Goal: Task Accomplishment & Management: Use online tool/utility

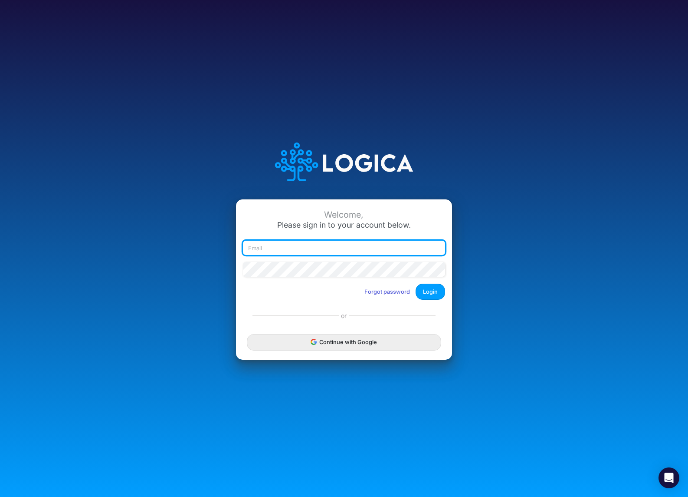
type input "[EMAIL_ADDRESS][DOMAIN_NAME]"
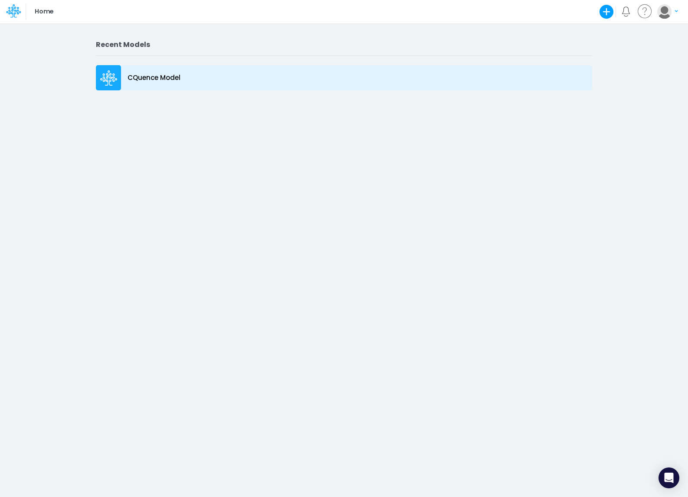
click at [184, 67] on div "CQuence Model" at bounding box center [344, 77] width 497 height 25
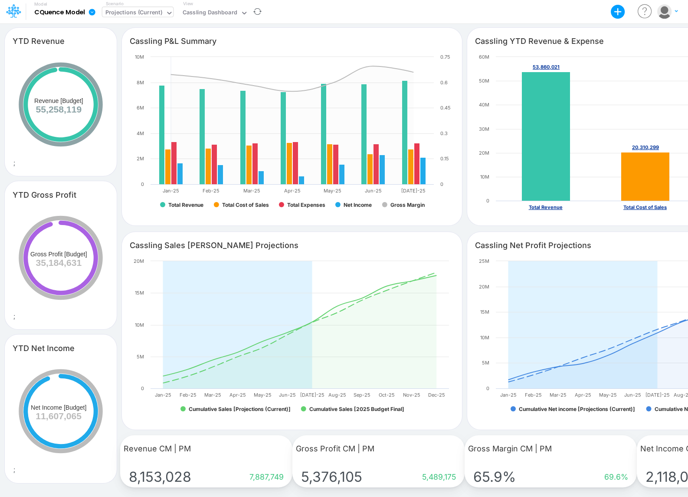
drag, startPoint x: 138, startPoint y: 10, endPoint x: 140, endPoint y: 17, distance: 7.8
click at [138, 10] on div "Projections (Current)" at bounding box center [133, 13] width 57 height 10
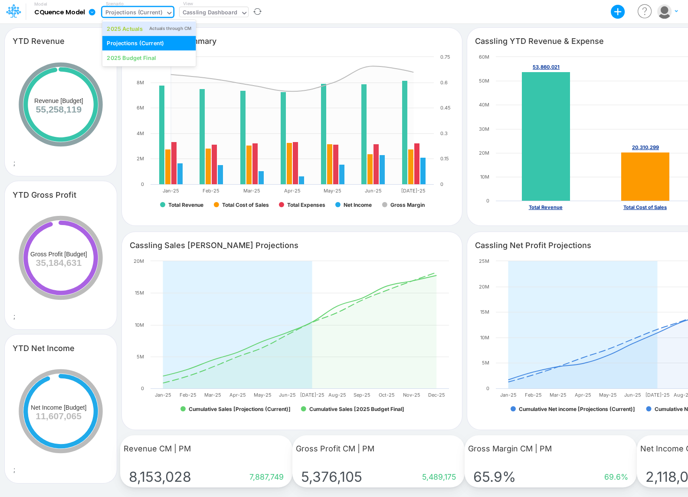
click at [197, 15] on div "Cassling Dashboard" at bounding box center [210, 13] width 55 height 10
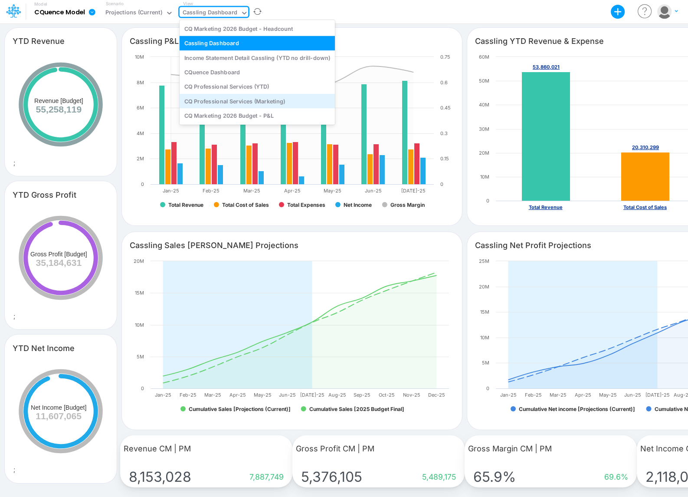
click at [225, 102] on div "CQ Professional Services (Marketing)" at bounding box center [257, 101] width 155 height 14
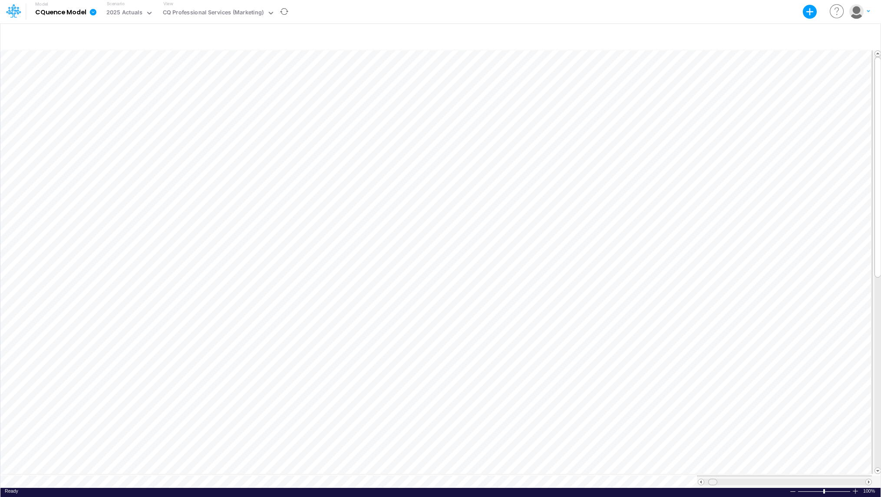
scroll to position [4, 0]
click at [688, 479] on span at bounding box center [713, 482] width 6 height 6
click at [688, 479] on span at bounding box center [717, 482] width 6 height 6
drag, startPoint x: 714, startPoint y: 478, endPoint x: 721, endPoint y: 478, distance: 7.0
click at [688, 479] on span at bounding box center [723, 482] width 6 height 6
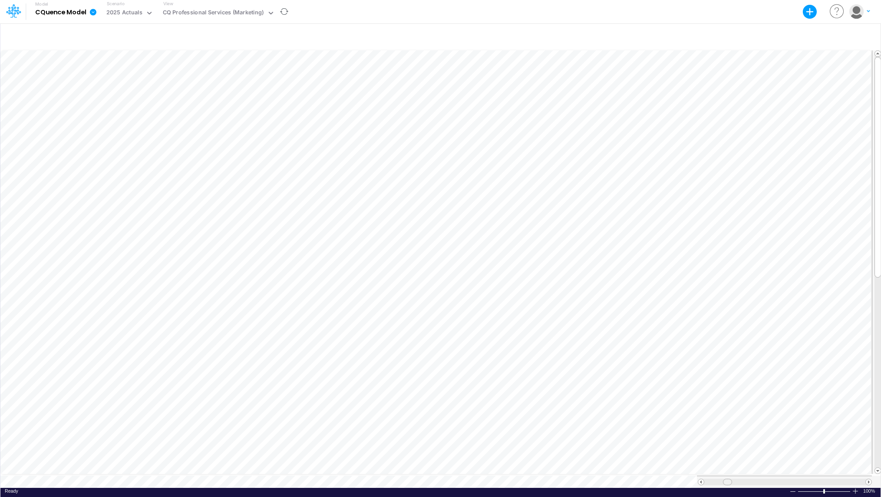
drag, startPoint x: 723, startPoint y: 476, endPoint x: 728, endPoint y: 476, distance: 5.2
click at [688, 479] on span at bounding box center [727, 482] width 6 height 6
drag, startPoint x: 726, startPoint y: 477, endPoint x: 740, endPoint y: 479, distance: 14.0
click at [688, 479] on span at bounding box center [742, 482] width 6 height 6
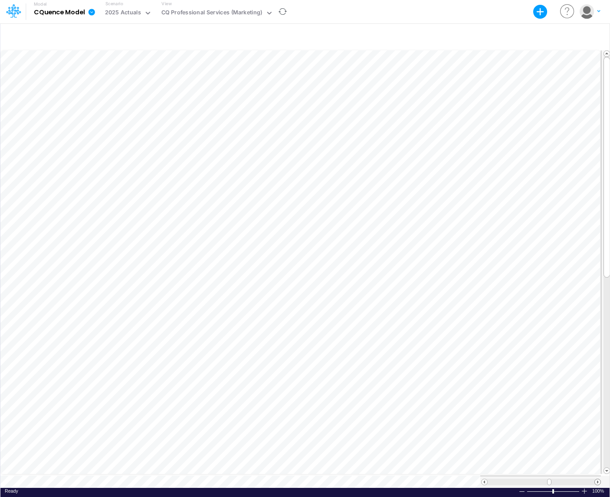
click at [598, 479] on span at bounding box center [598, 482] width 6 height 6
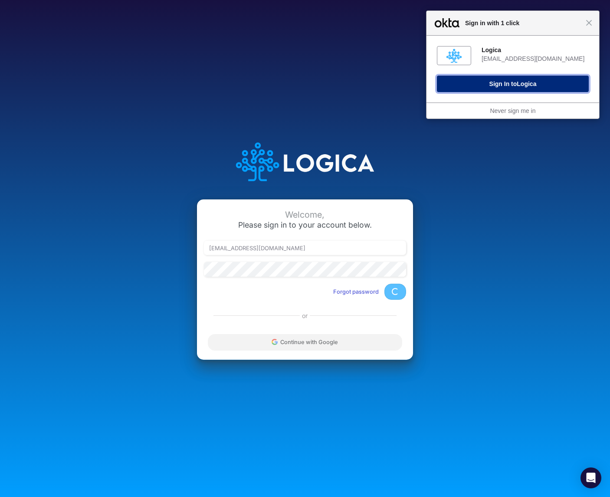
click at [511, 86] on button "Sign In to Logica" at bounding box center [513, 84] width 152 height 16
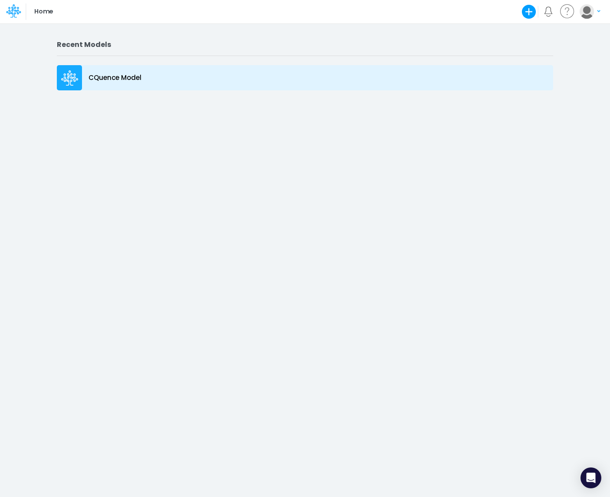
click at [75, 83] on icon at bounding box center [69, 78] width 17 height 16
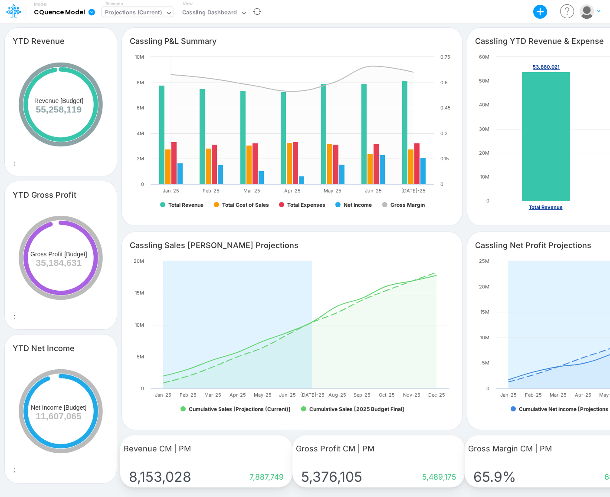
click at [145, 13] on div "Projections (Current)" at bounding box center [133, 13] width 57 height 10
click at [212, 4] on div "View Cassling Dashboard" at bounding box center [213, 11] width 69 height 23
click at [228, 11] on div "Cassling Dashboard" at bounding box center [209, 13] width 55 height 10
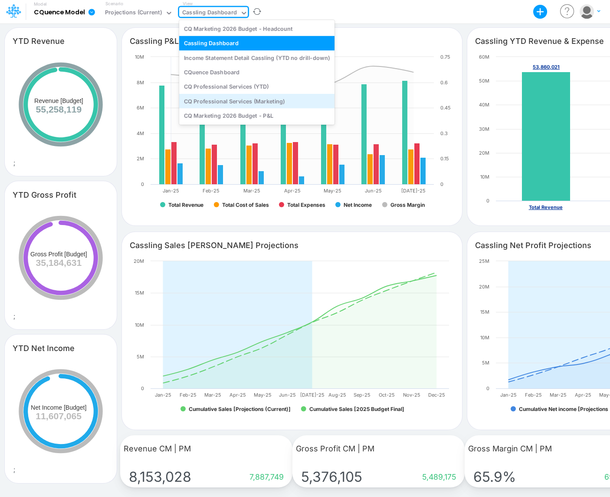
click at [253, 101] on div "CQ Professional Services (Marketing)" at bounding box center [256, 101] width 155 height 14
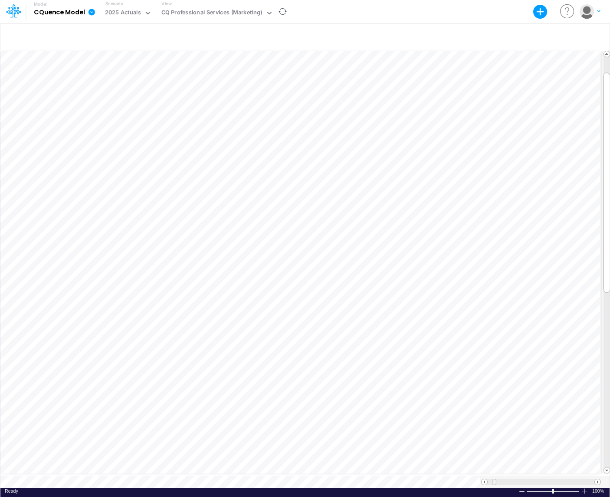
scroll to position [4, 0]
drag, startPoint x: 491, startPoint y: 478, endPoint x: 556, endPoint y: 476, distance: 64.7
click at [556, 479] on span at bounding box center [555, 482] width 6 height 6
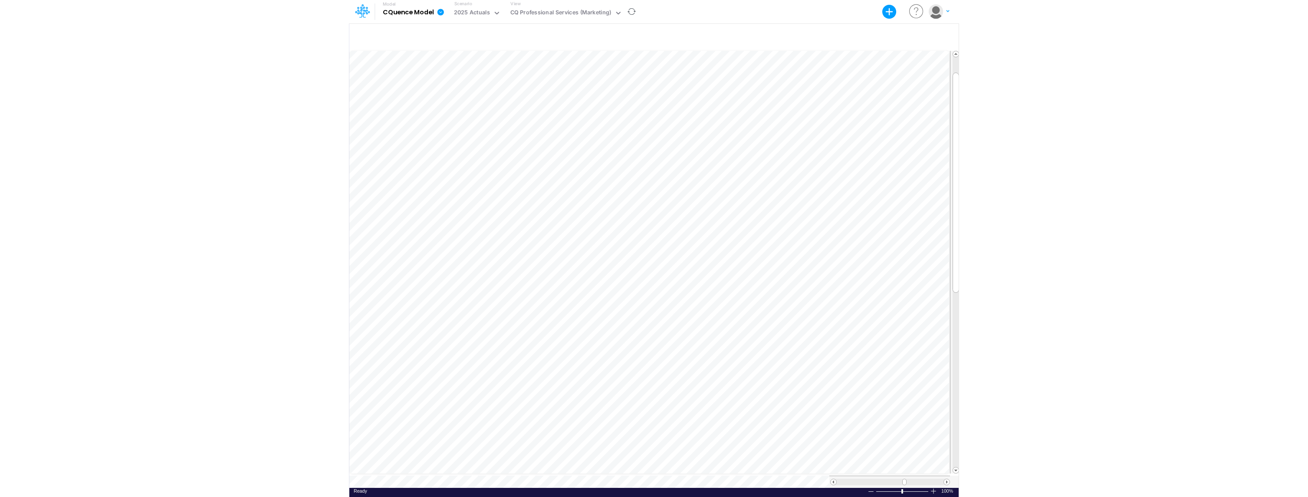
scroll to position [4, 0]
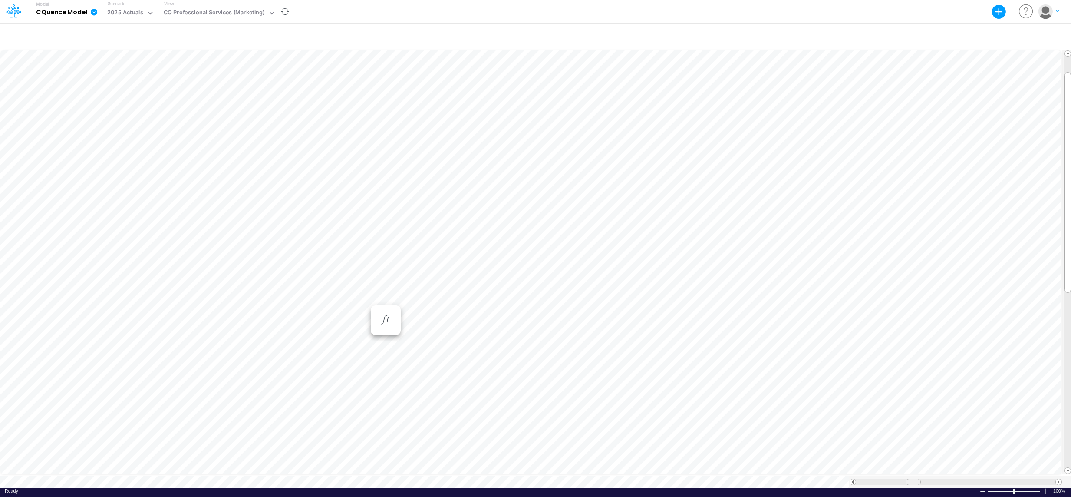
drag, startPoint x: 981, startPoint y: 477, endPoint x: 912, endPoint y: 476, distance: 69.4
click at [610, 479] on span at bounding box center [913, 482] width 6 height 6
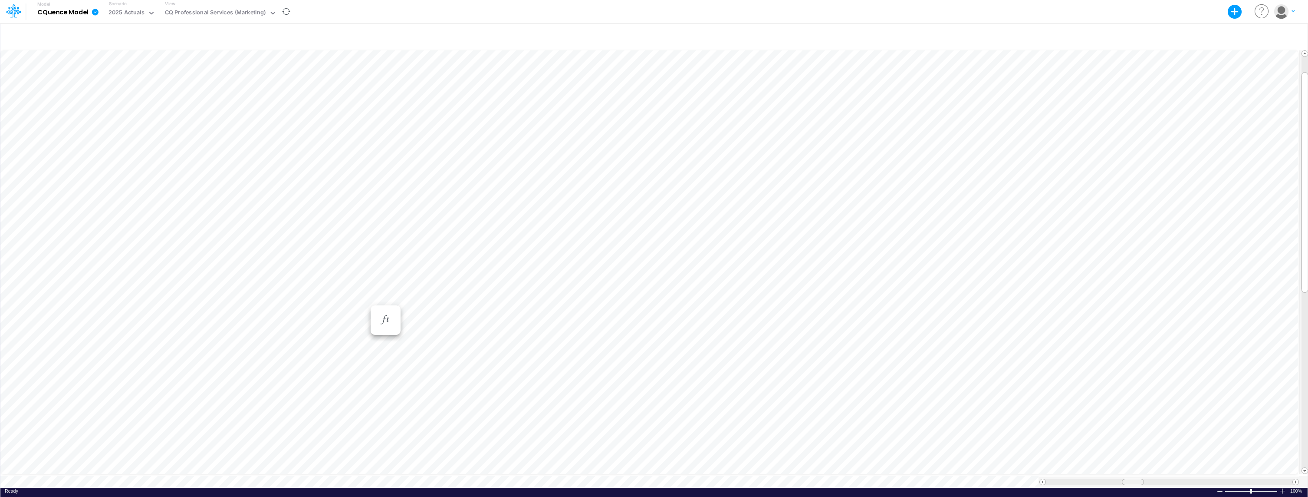
drag, startPoint x: 1187, startPoint y: 475, endPoint x: 1132, endPoint y: 480, distance: 54.5
click at [610, 480] on div at bounding box center [1169, 481] width 260 height 12
click at [610, 481] on div at bounding box center [1169, 481] width 260 height 12
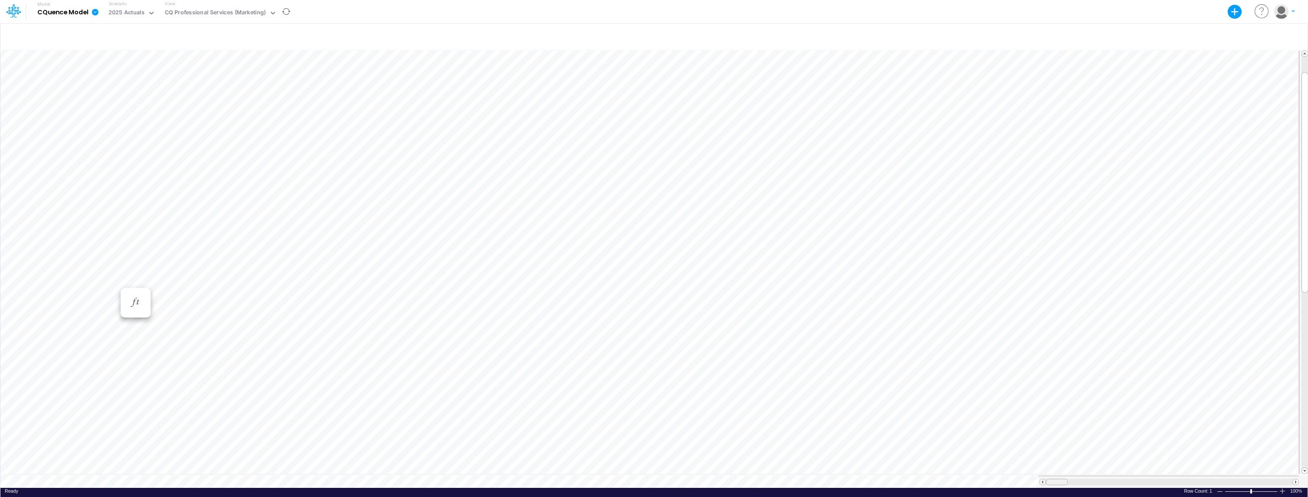
click at [610, 475] on tr at bounding box center [649, 481] width 1299 height 12
